Goal: Obtain resource: Obtain resource

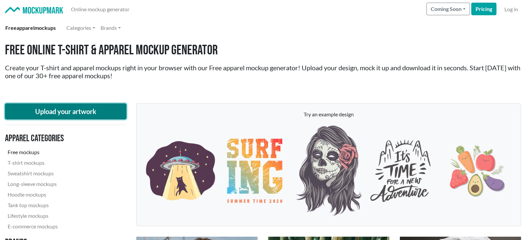
click at [59, 109] on button "Upload your artwork" at bounding box center [66, 112] width 122 height 16
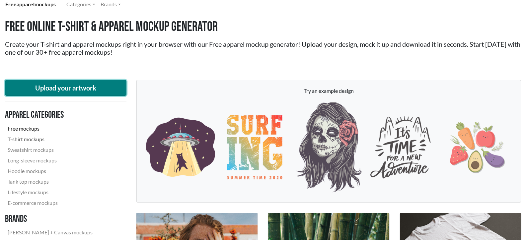
scroll to position [33, 0]
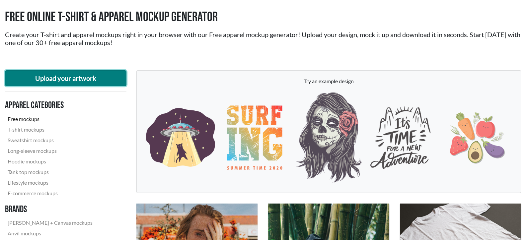
click at [65, 76] on button "Upload your artwork" at bounding box center [66, 78] width 122 height 16
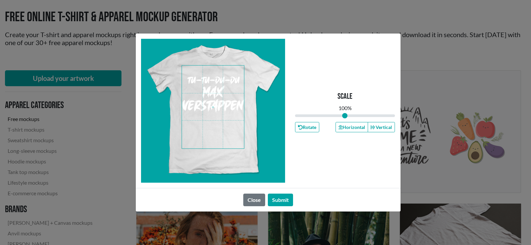
click at [220, 95] on span at bounding box center [213, 107] width 62 height 83
click at [280, 199] on button "Submit" at bounding box center [280, 200] width 25 height 13
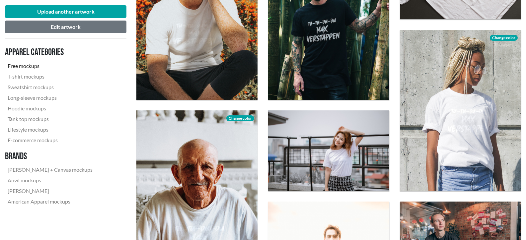
scroll to position [332, 0]
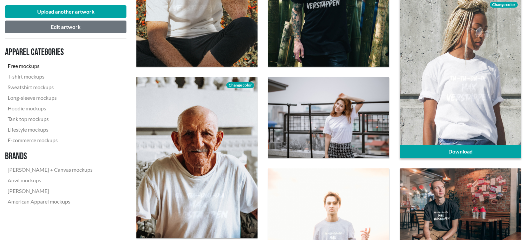
click at [479, 116] on div at bounding box center [460, 78] width 121 height 162
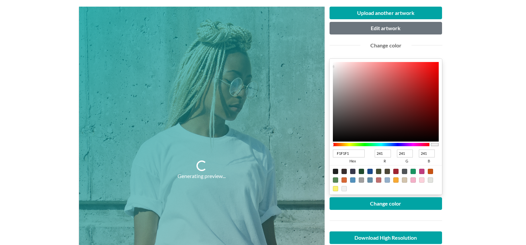
scroll to position [100, 0]
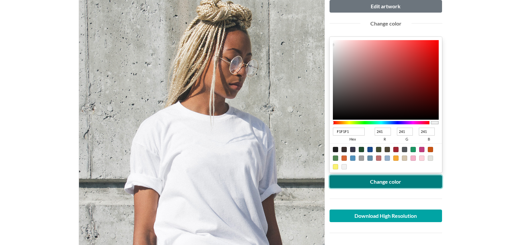
click at [384, 184] on button "Change color" at bounding box center [386, 182] width 113 height 13
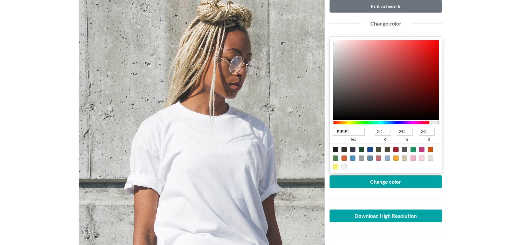
click at [343, 158] on div at bounding box center [344, 158] width 5 height 5
type input "D76735"
type input "215"
type input "103"
type input "53"
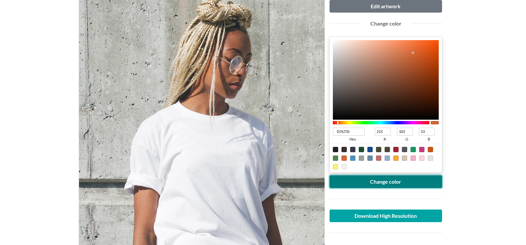
click at [381, 182] on button "Change color" at bounding box center [386, 182] width 113 height 13
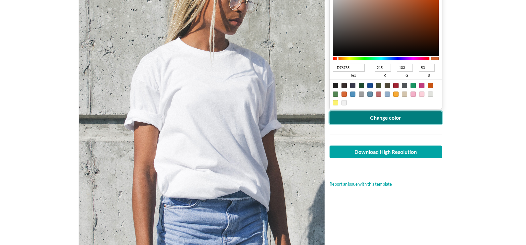
scroll to position [166, 0]
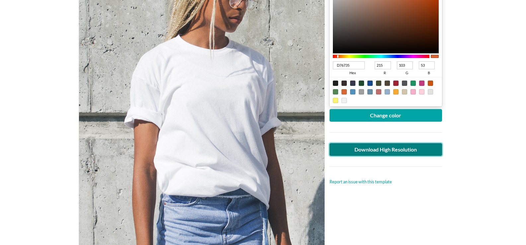
click at [381, 151] on link "Download High Resolution" at bounding box center [386, 149] width 113 height 13
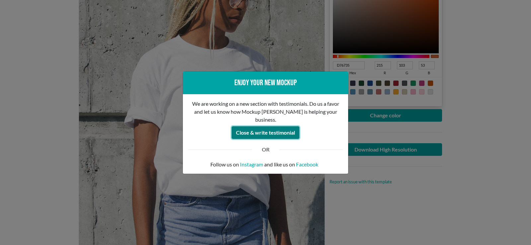
click at [254, 127] on button "Close & write testimonial" at bounding box center [266, 133] width 68 height 13
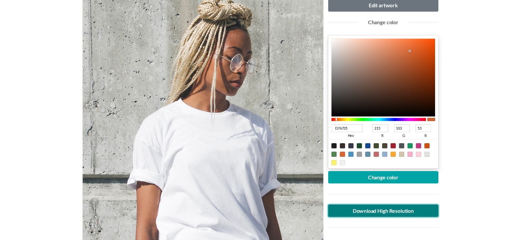
scroll to position [0, 0]
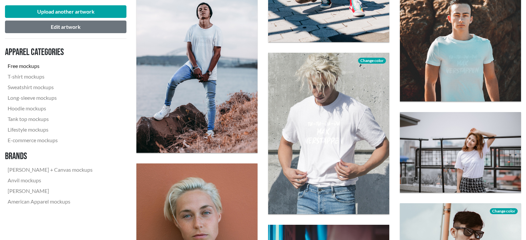
scroll to position [930, 0]
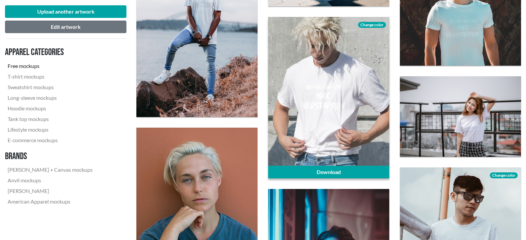
click at [370, 23] on span "Change color" at bounding box center [372, 25] width 28 height 6
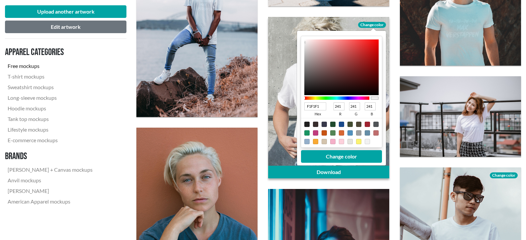
click at [323, 132] on div at bounding box center [324, 132] width 5 height 5
type input "C85313"
type input "200"
type input "83"
type input "19"
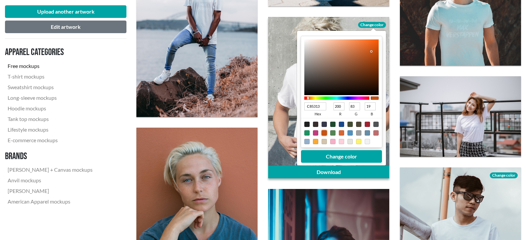
click at [340, 133] on div at bounding box center [341, 132] width 5 height 5
type input "D76735"
type input "215"
type input "103"
type input "53"
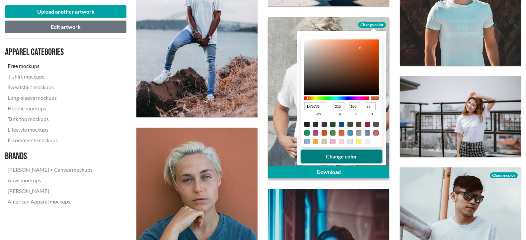
click at [343, 155] on button "Change color" at bounding box center [341, 156] width 81 height 13
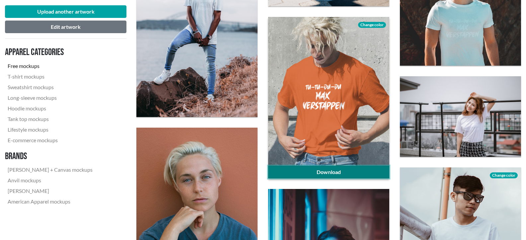
click at [330, 171] on link "Download" at bounding box center [328, 172] width 121 height 13
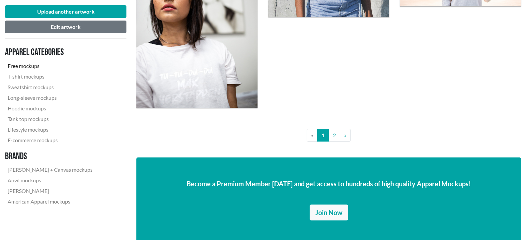
scroll to position [1461, 0]
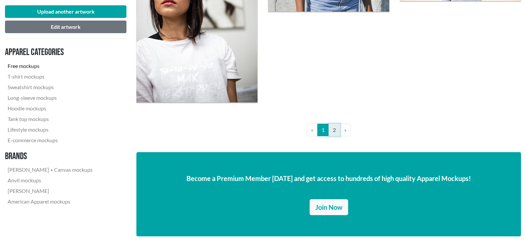
click at [334, 130] on link "2" at bounding box center [335, 130] width 12 height 13
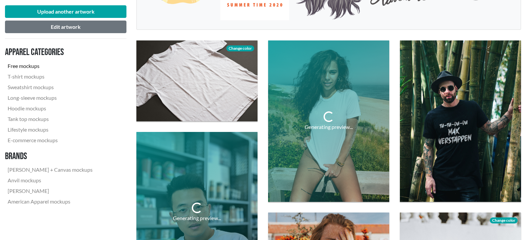
scroll to position [199, 0]
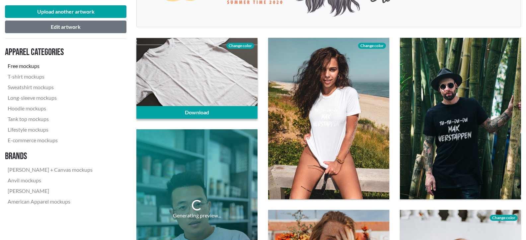
click at [239, 46] on span "Change color" at bounding box center [240, 46] width 28 height 6
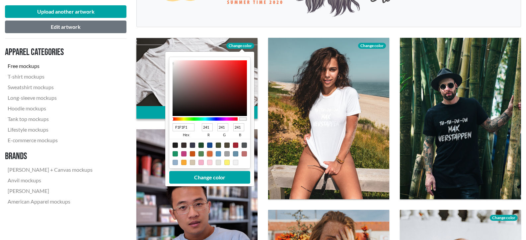
click at [208, 154] on div at bounding box center [209, 153] width 5 height 5
type input "D76735"
type input "215"
type input "103"
type input "53"
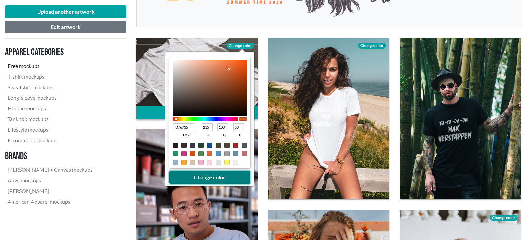
click at [207, 174] on button "Change color" at bounding box center [209, 177] width 81 height 13
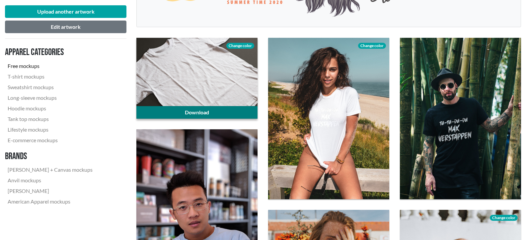
scroll to position [133, 0]
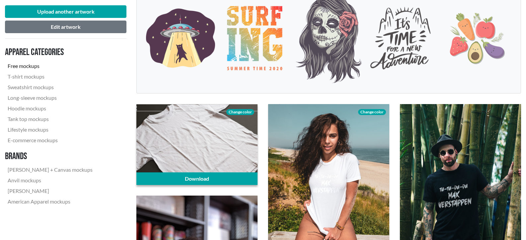
click at [206, 128] on div at bounding box center [196, 144] width 121 height 81
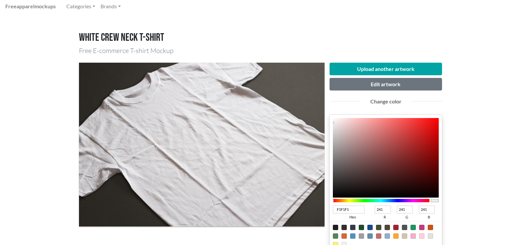
scroll to position [33, 0]
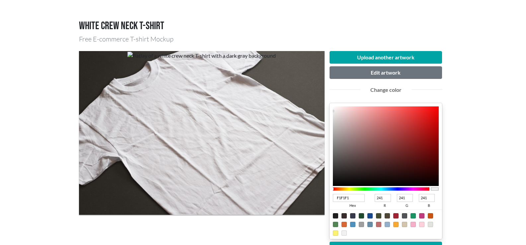
click at [344, 224] on div at bounding box center [344, 224] width 5 height 5
type input "D76735"
type input "215"
type input "103"
type input "53"
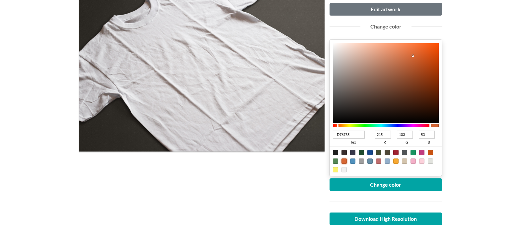
scroll to position [100, 0]
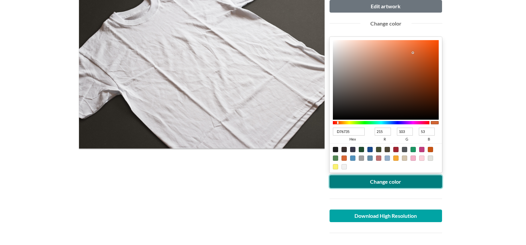
drag, startPoint x: 383, startPoint y: 185, endPoint x: 383, endPoint y: 181, distance: 4.4
click at [383, 184] on button "Change color" at bounding box center [386, 182] width 113 height 13
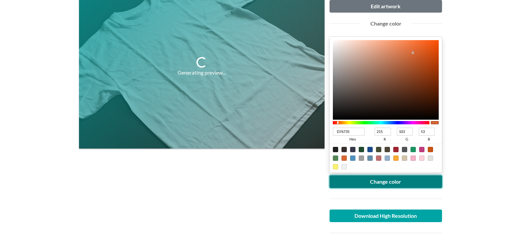
scroll to position [66, 0]
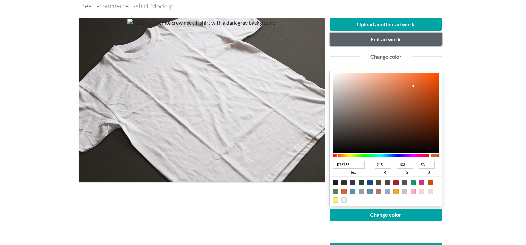
click at [384, 39] on button "Edit artwork" at bounding box center [386, 39] width 113 height 13
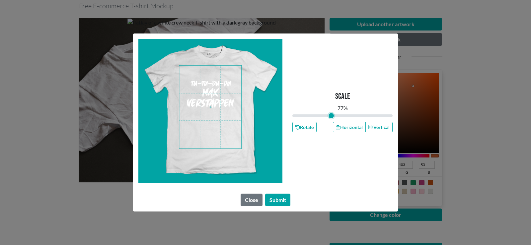
drag, startPoint x: 343, startPoint y: 115, endPoint x: 331, endPoint y: 116, distance: 11.7
type input "0.77"
click at [331, 116] on input "range" at bounding box center [343, 115] width 100 height 7
click at [278, 201] on button "Submit" at bounding box center [277, 200] width 25 height 13
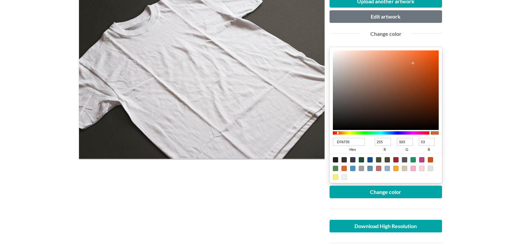
scroll to position [133, 0]
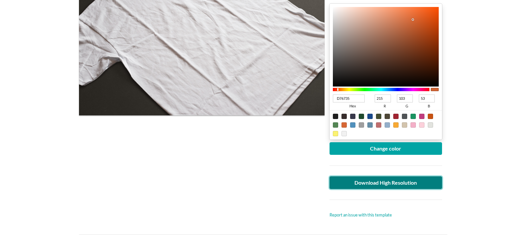
click at [383, 183] on link "Download High Resolution" at bounding box center [386, 183] width 113 height 13
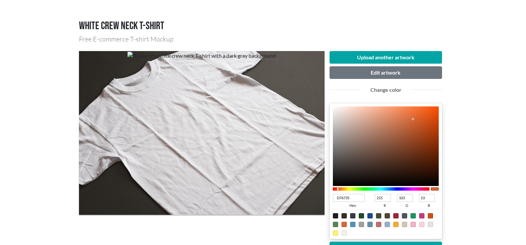
scroll to position [0, 0]
